Goal: Use online tool/utility: Utilize a website feature to perform a specific function

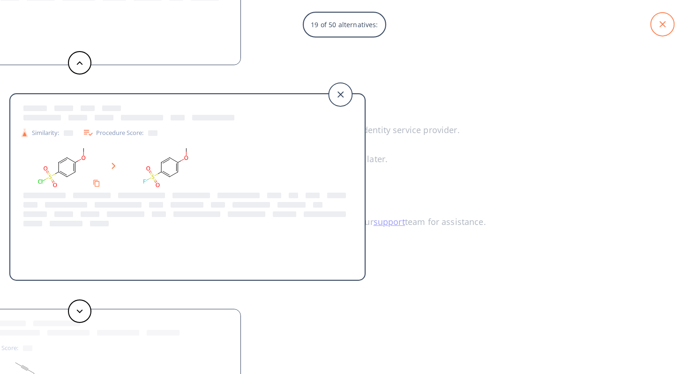
click at [658, 27] on icon at bounding box center [662, 24] width 23 height 23
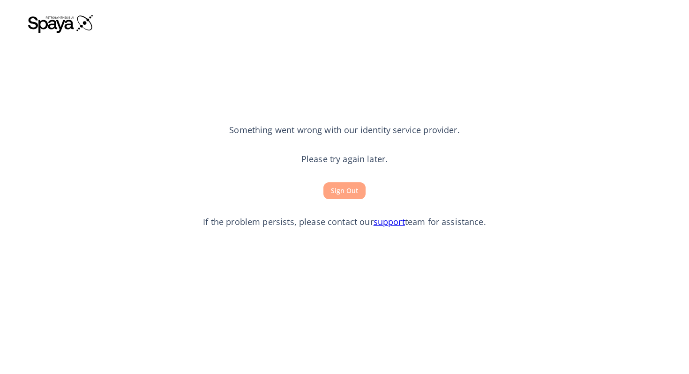
click at [343, 188] on button "Sign Out" at bounding box center [345, 190] width 42 height 17
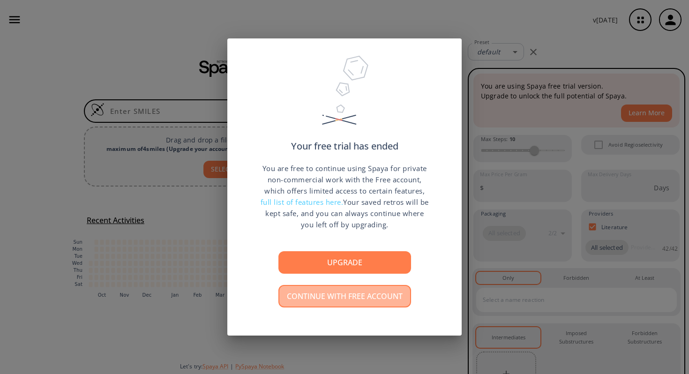
click at [313, 291] on button "Continue with free account" at bounding box center [345, 296] width 133 height 23
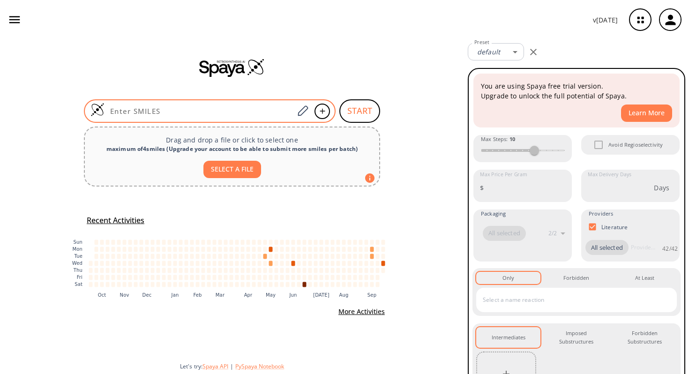
click at [239, 114] on input at bounding box center [199, 110] width 189 height 9
paste input "O=C(OC)CCCOC1=C(F)C=CC=C1"
type input "O=C(OC)CCCOC1=C(F)C=CC=C1"
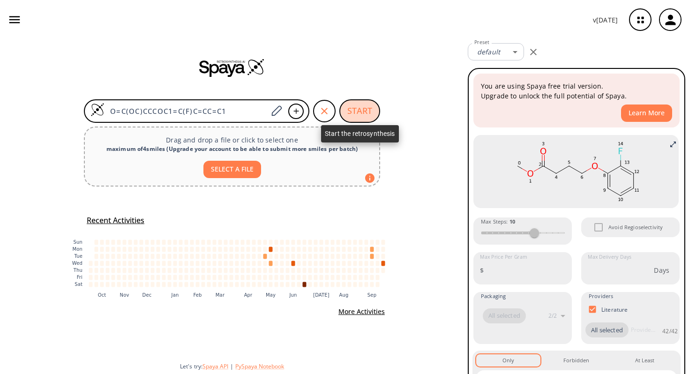
click at [348, 111] on button "START" at bounding box center [360, 110] width 41 height 23
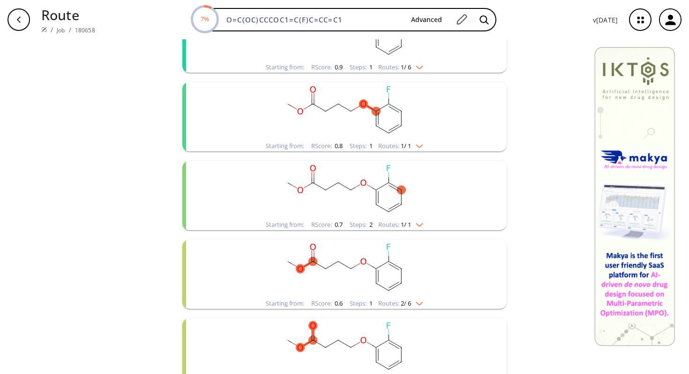
scroll to position [197, 0]
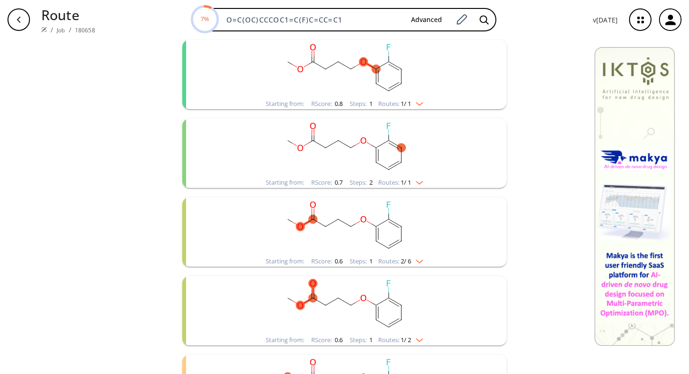
click at [324, 233] on rect "clusters" at bounding box center [345, 226] width 244 height 59
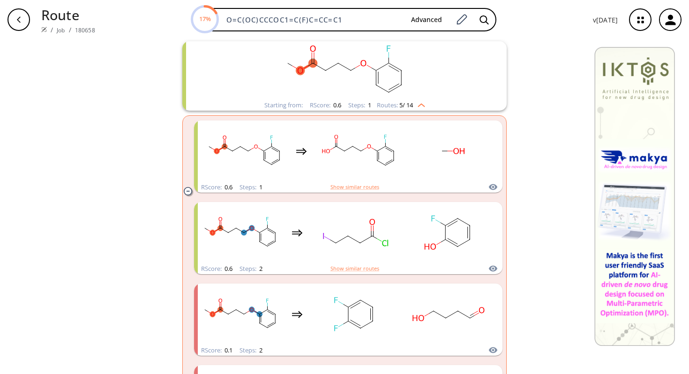
scroll to position [333, 0]
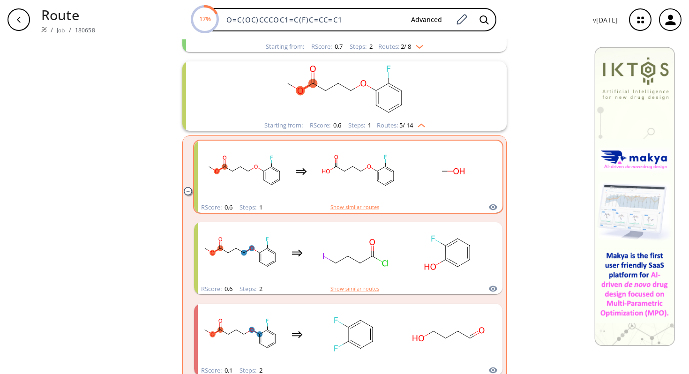
click at [391, 163] on rect "clusters" at bounding box center [359, 171] width 84 height 59
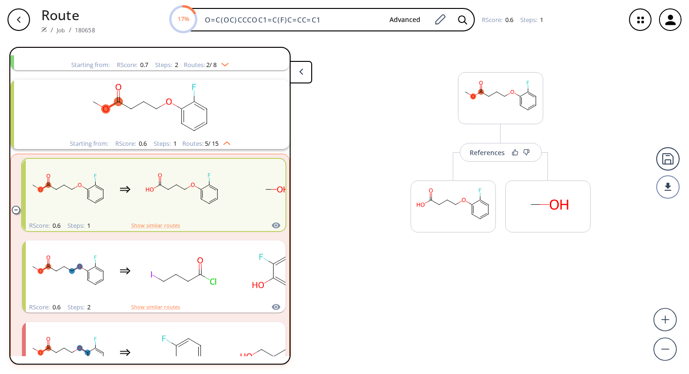
scroll to position [258, 0]
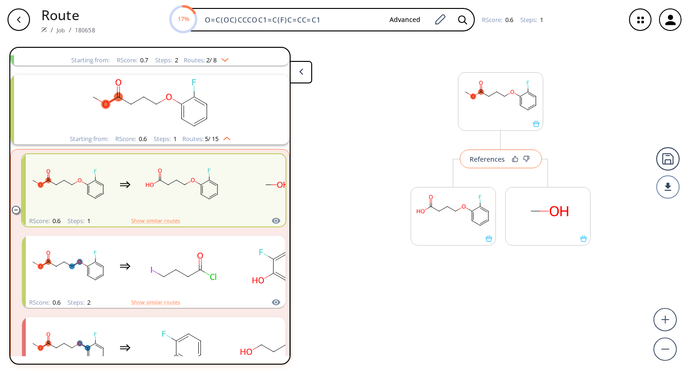
click at [492, 160] on div "References" at bounding box center [487, 159] width 35 height 6
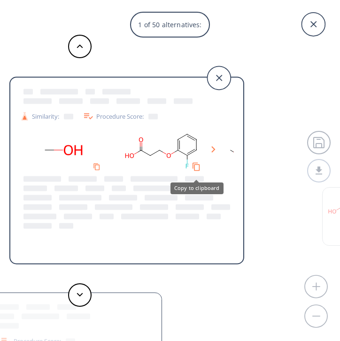
click at [196, 167] on icon "Copy to clipboard" at bounding box center [195, 166] width 9 height 9
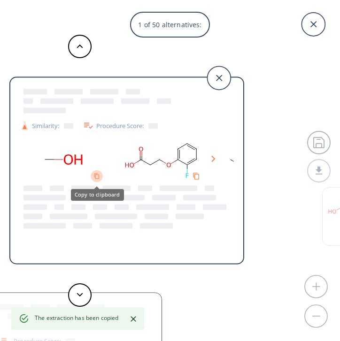
click at [96, 177] on icon "Copy to clipboard" at bounding box center [97, 176] width 6 height 6
